Goal: Task Accomplishment & Management: Use online tool/utility

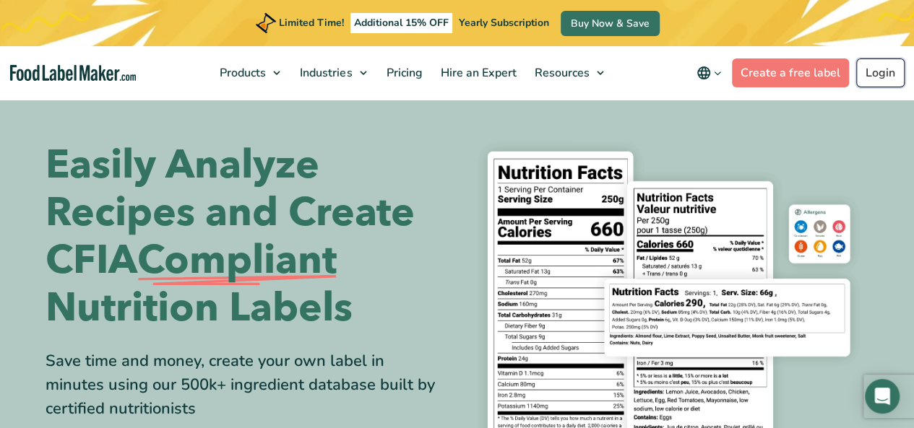
click at [884, 64] on link "Login" at bounding box center [880, 72] width 48 height 29
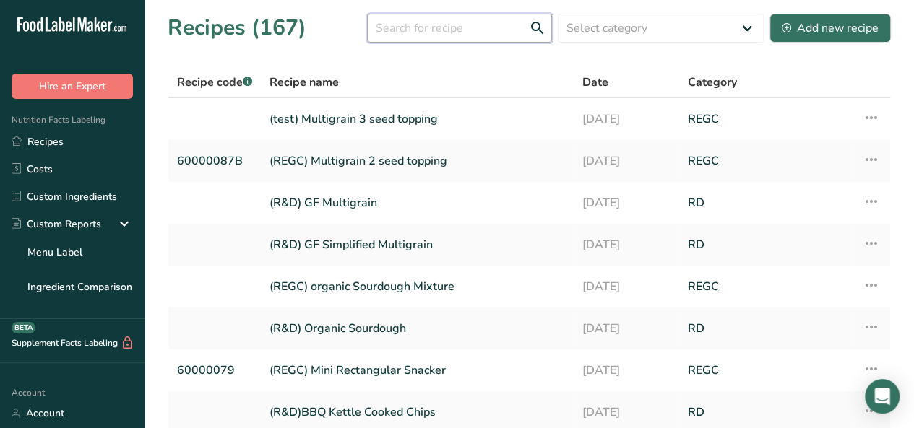
click at [413, 41] on input "text" at bounding box center [459, 28] width 185 height 29
type input "155"
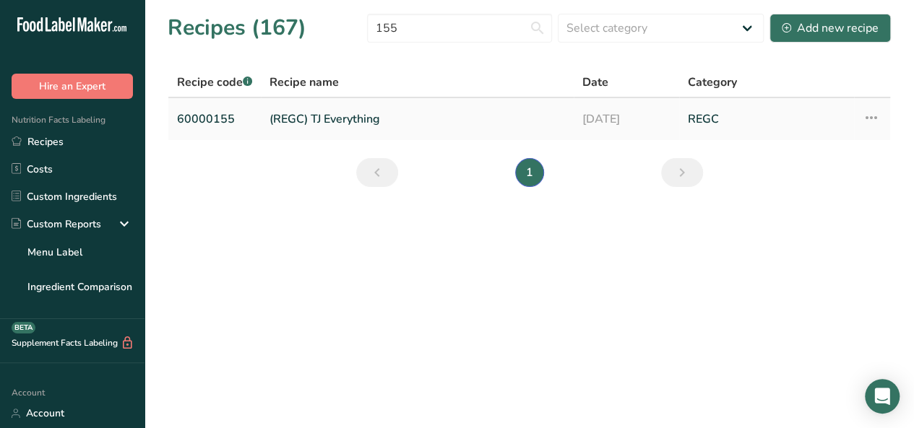
click at [207, 122] on link "60000155" at bounding box center [214, 119] width 75 height 30
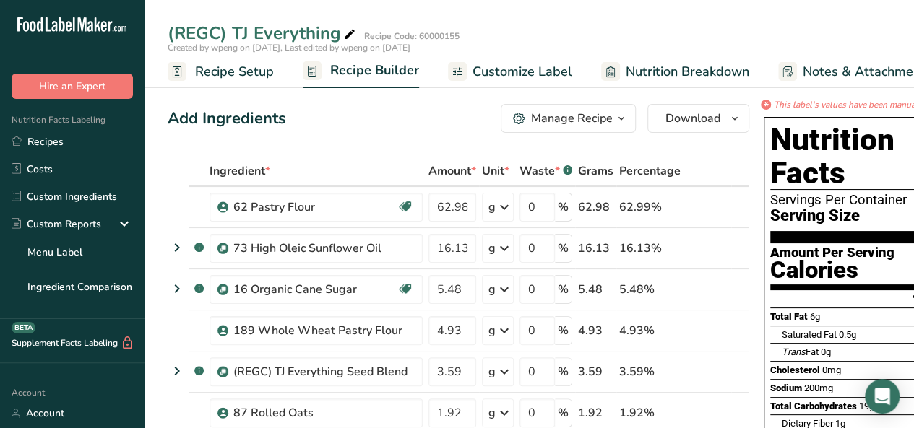
click at [628, 76] on span "Nutrition Breakdown" at bounding box center [686, 71] width 123 height 19
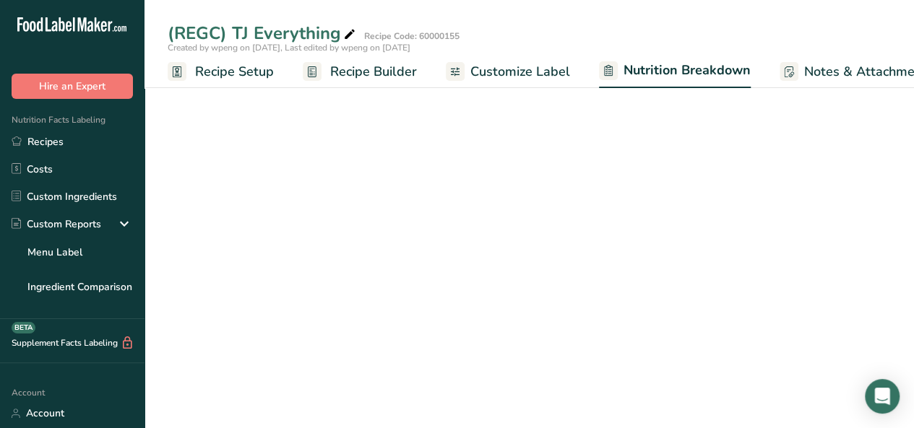
scroll to position [0, 49]
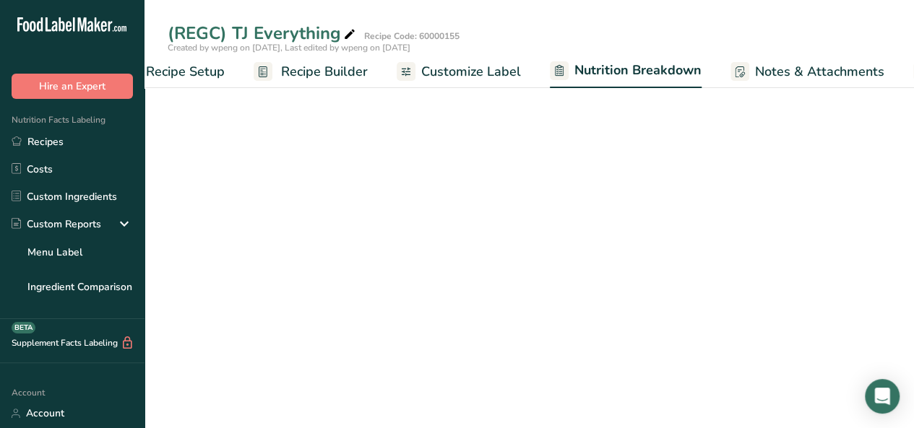
select select "Calories"
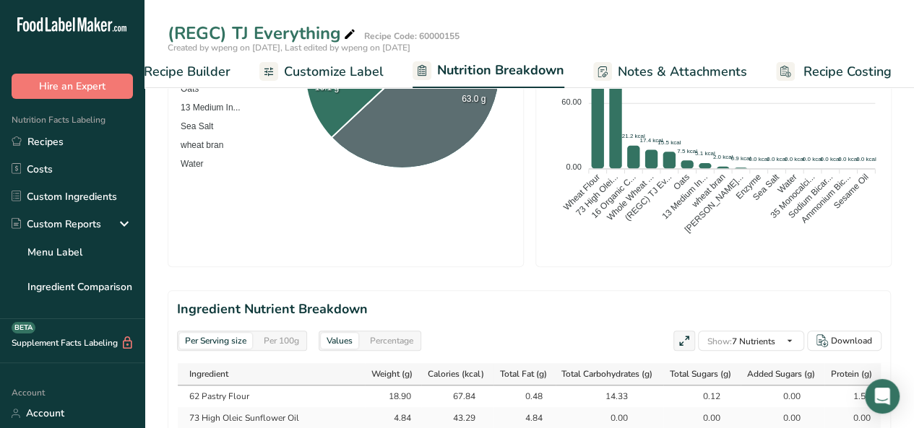
scroll to position [650, 0]
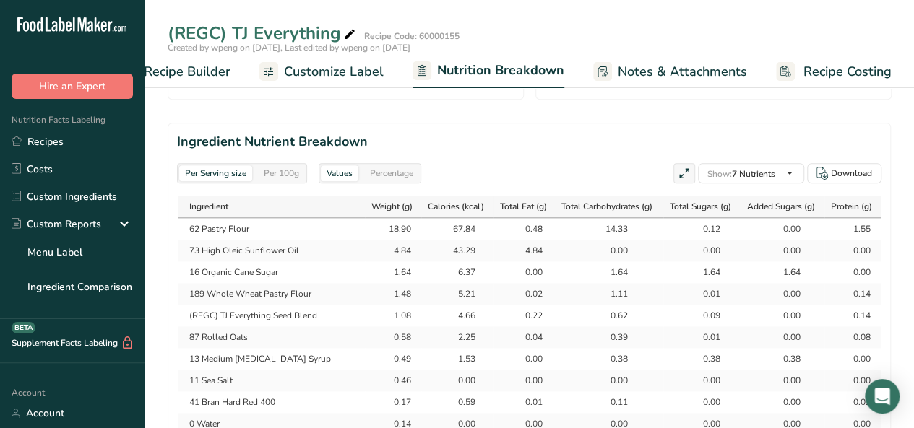
click at [289, 168] on div "Per 100g" at bounding box center [281, 173] width 47 height 16
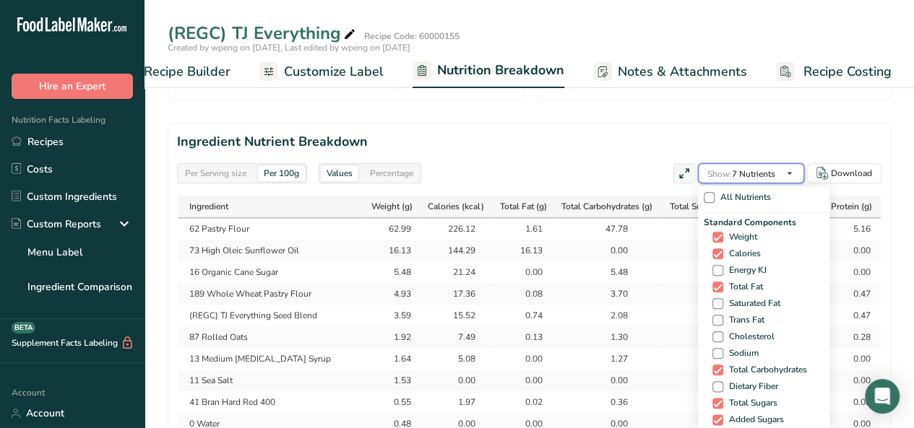
click at [772, 177] on span "Show: 7 Nutrients" at bounding box center [741, 174] width 68 height 12
click at [737, 350] on span "Sodium" at bounding box center [740, 353] width 35 height 11
click at [721, 350] on input "Sodium" at bounding box center [716, 353] width 9 height 9
checkbox input "true"
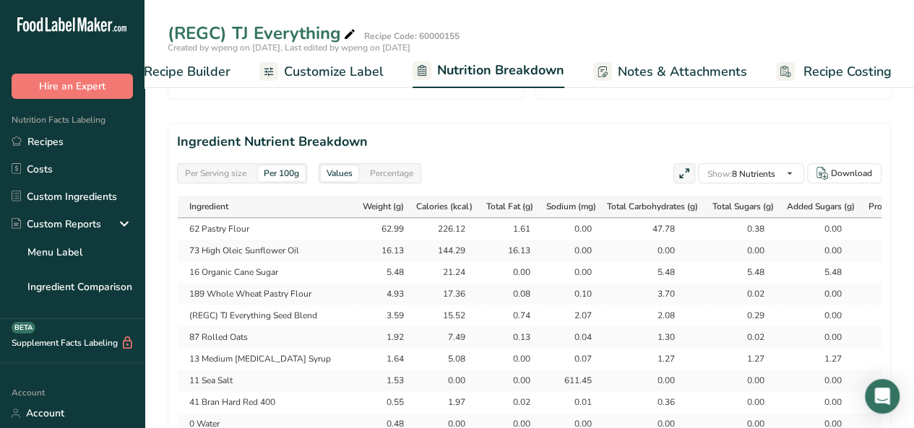
click at [618, 266] on div "5.48" at bounding box center [656, 272] width 91 height 13
click at [243, 175] on div "Per Serving size" at bounding box center [215, 173] width 73 height 16
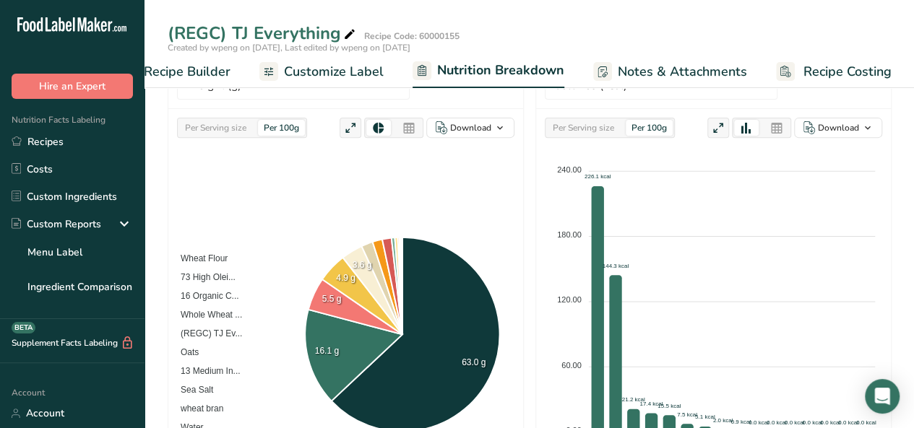
scroll to position [217, 0]
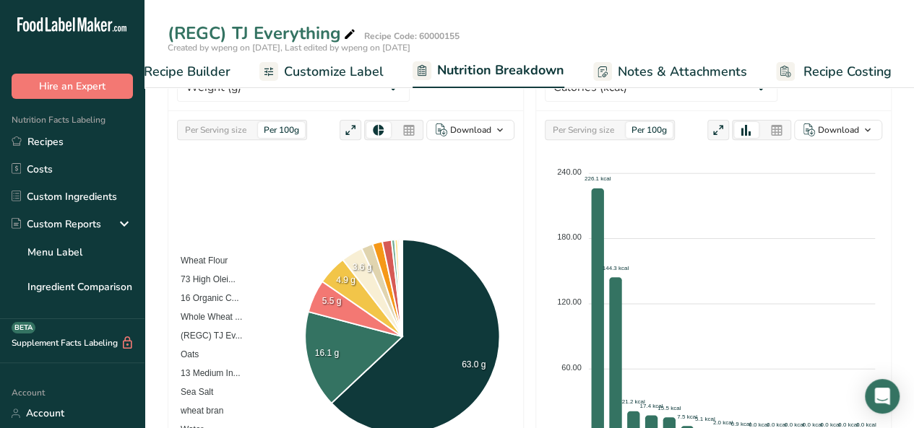
click at [181, 69] on span "Recipe Builder" at bounding box center [187, 71] width 87 height 19
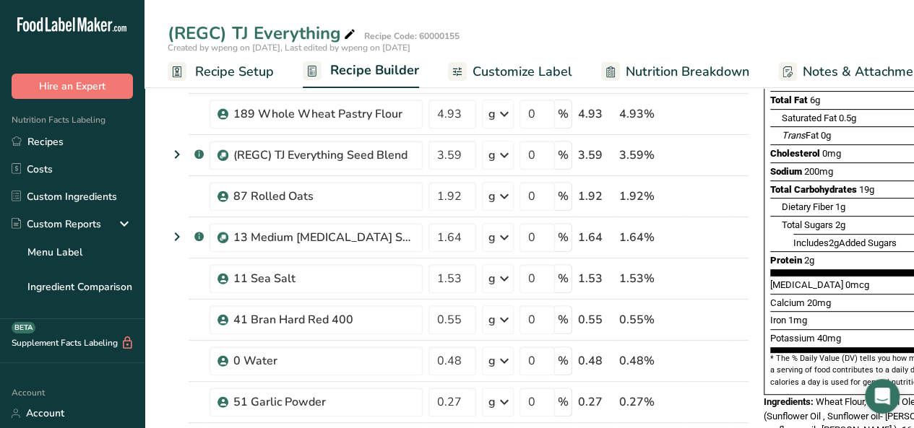
click at [210, 73] on span "Recipe Setup" at bounding box center [234, 71] width 79 height 19
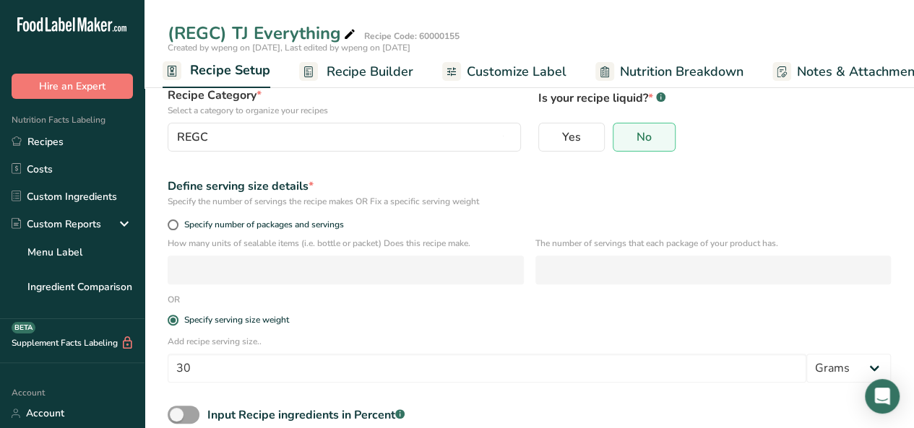
scroll to position [186, 0]
